Goal: Check status: Check status

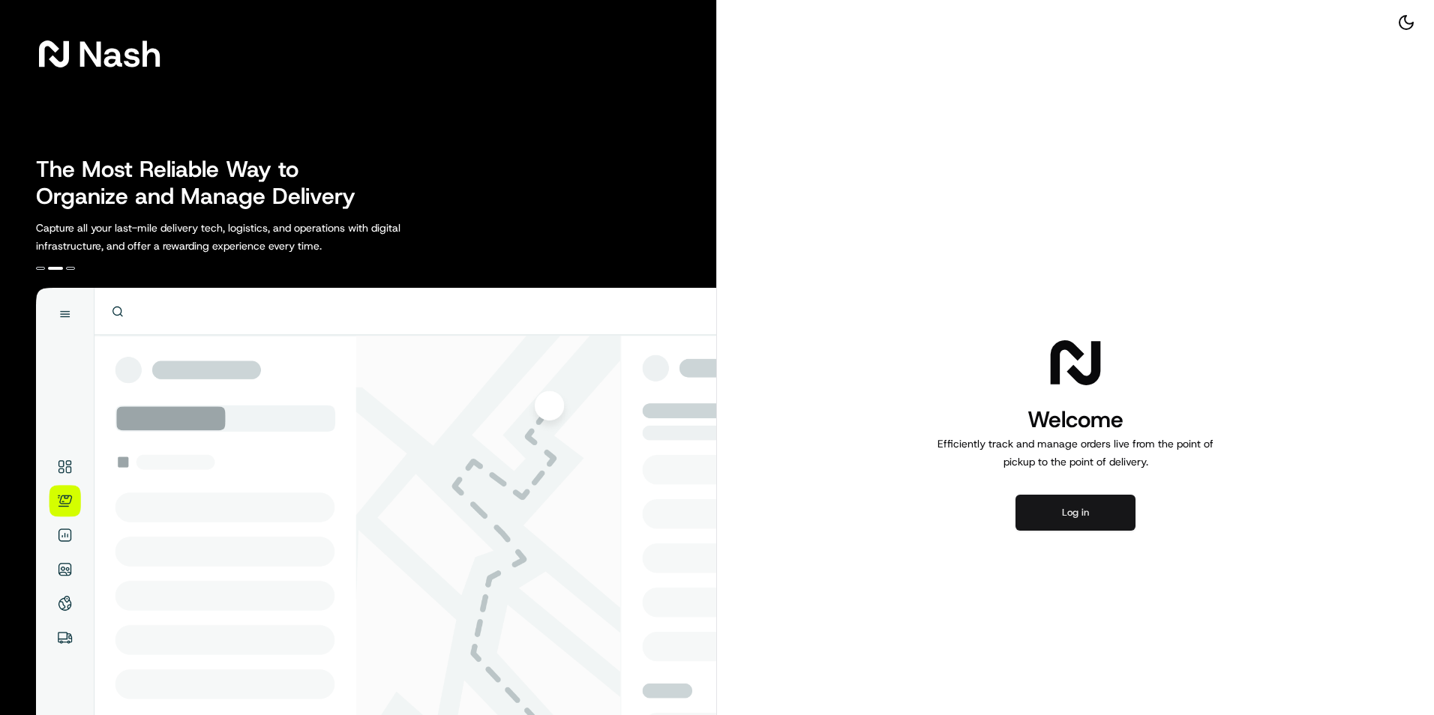
click at [1067, 508] on button "Log in" at bounding box center [1075, 513] width 120 height 36
